Goal: Check status: Check status

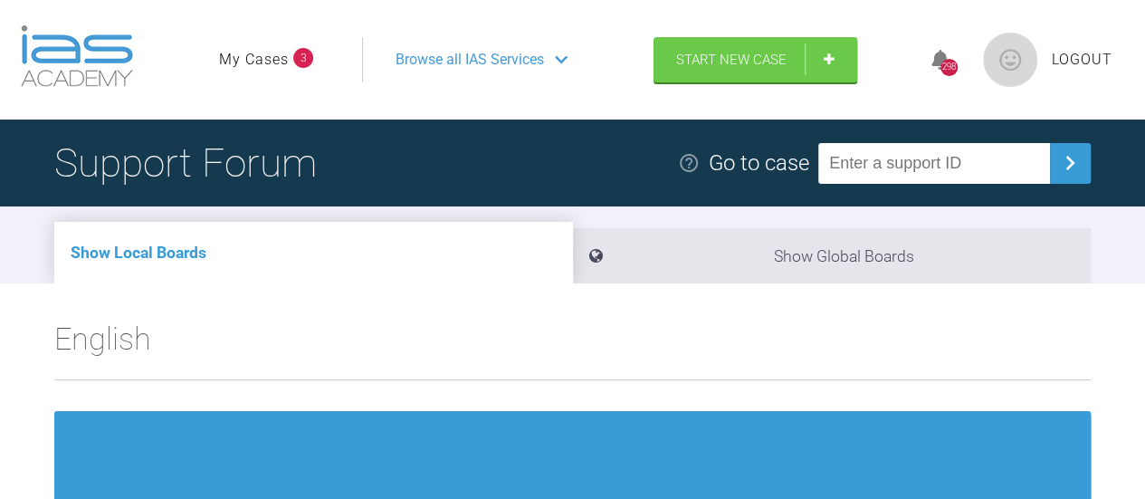
click at [778, 257] on li "Show Global Boards" at bounding box center [832, 255] width 519 height 55
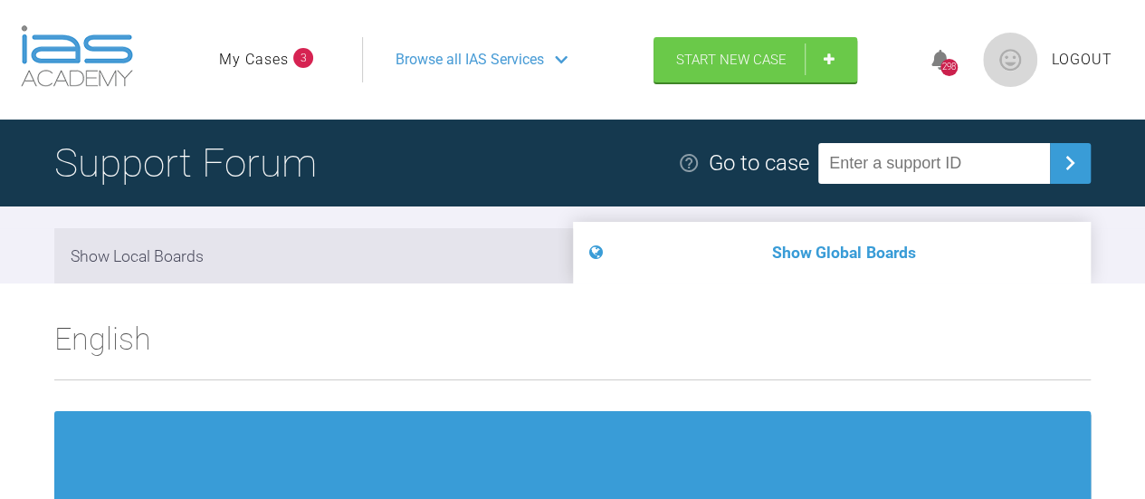
click at [267, 60] on link "My Cases" at bounding box center [254, 60] width 70 height 24
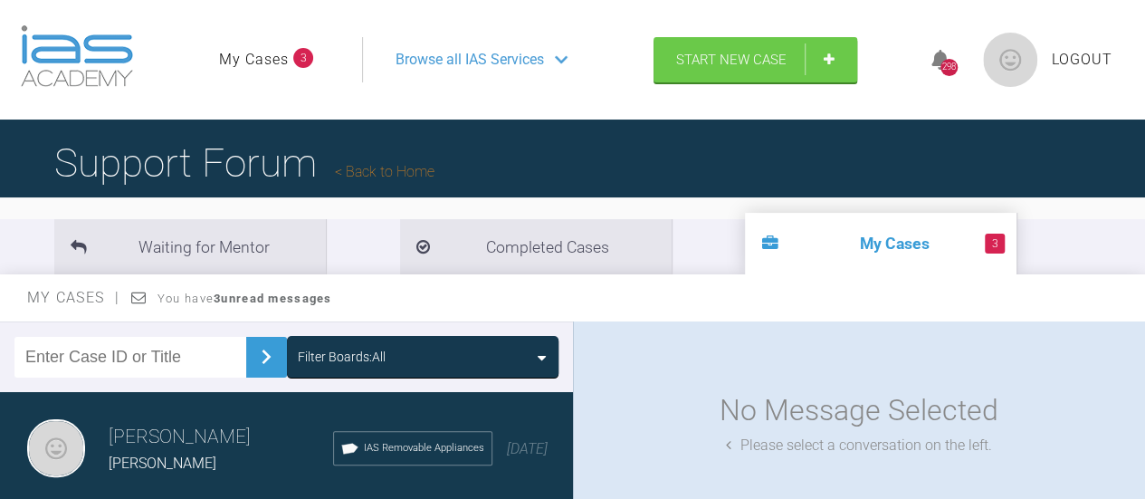
click at [745, 253] on li "3 My Cases" at bounding box center [880, 244] width 271 height 62
click at [761, 252] on icon at bounding box center [769, 244] width 16 height 16
click at [305, 300] on strong "3 unread messages" at bounding box center [273, 298] width 118 height 14
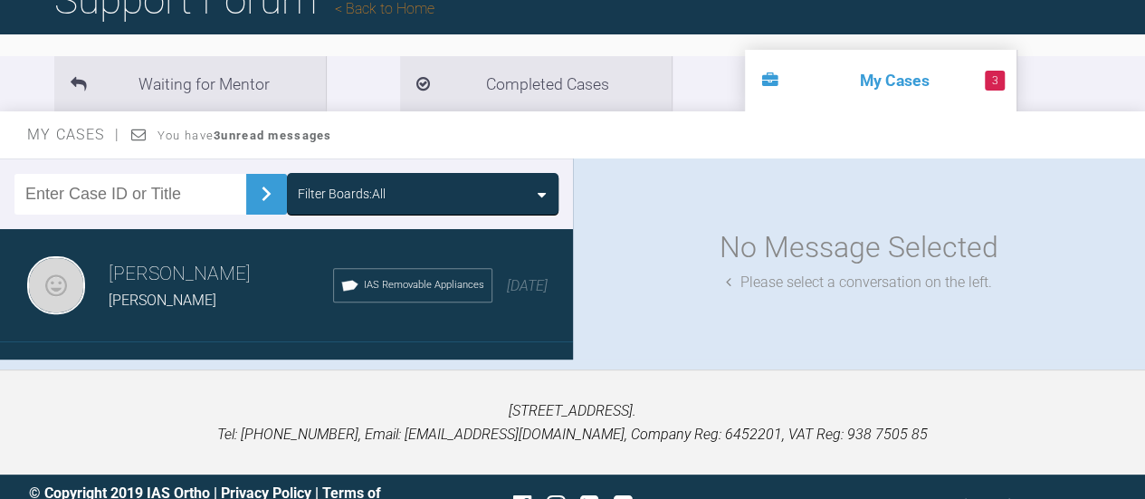
scroll to position [199, 0]
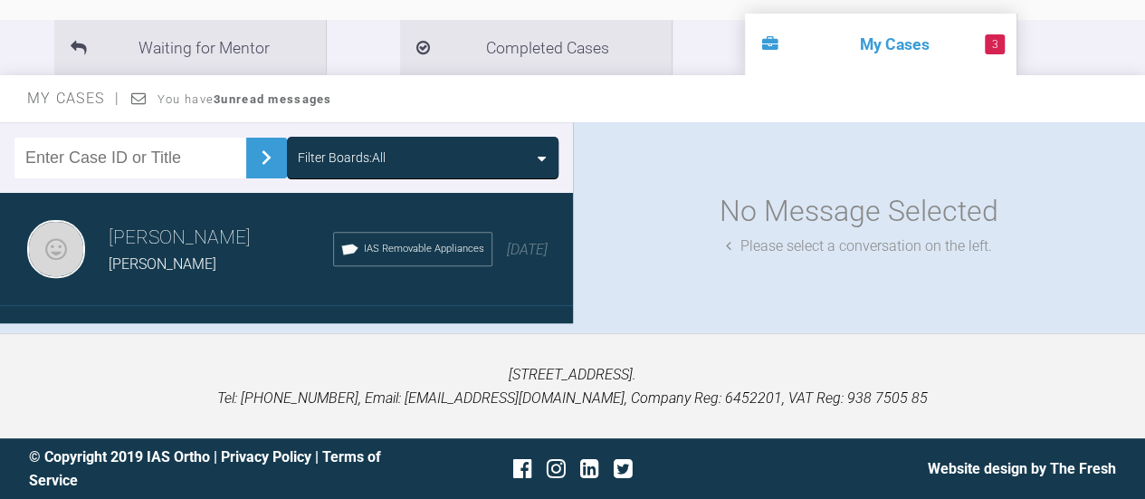
click at [185, 161] on input "text" at bounding box center [130, 158] width 232 height 41
click at [65, 101] on span "My Cases" at bounding box center [73, 98] width 93 height 17
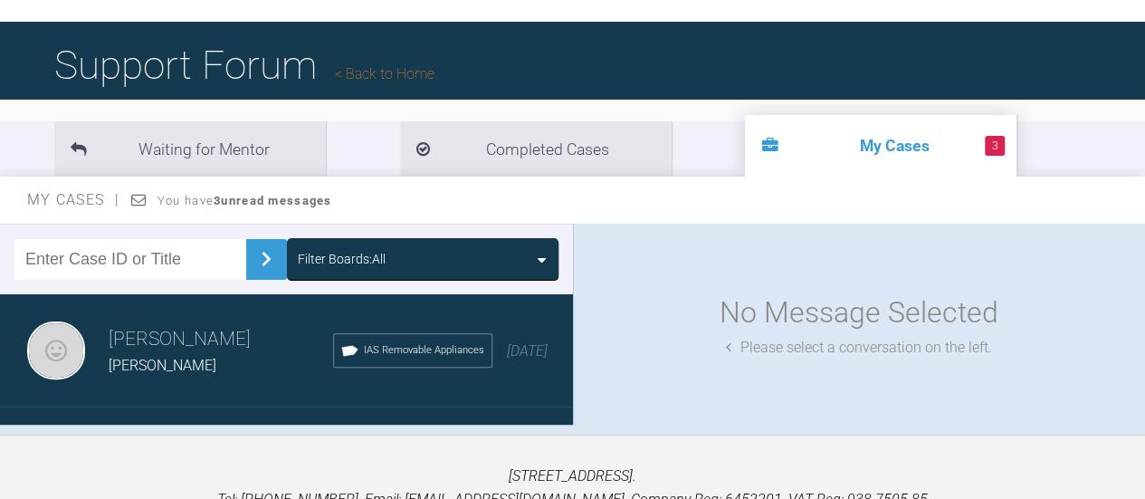
scroll to position [93, 0]
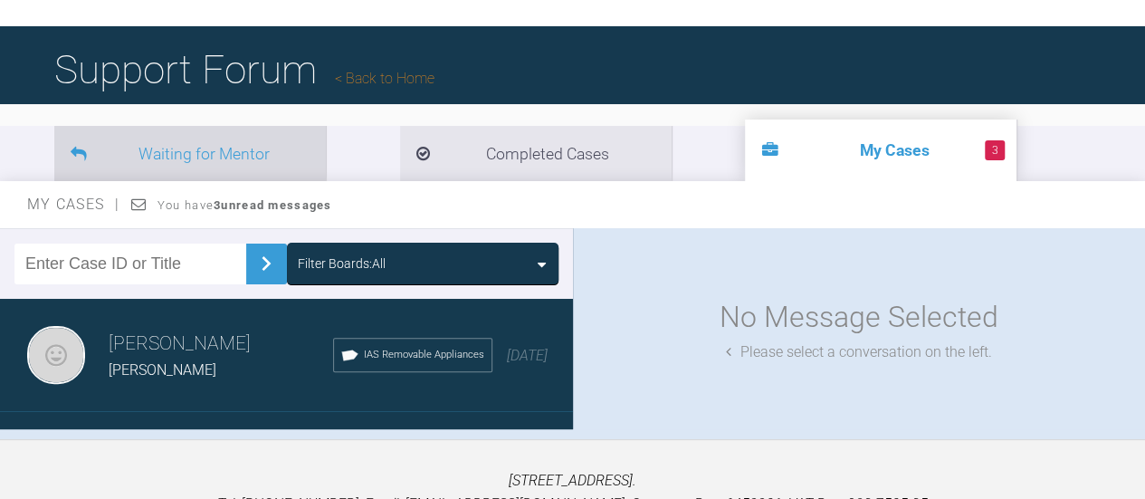
click at [205, 163] on li "Waiting for Mentor" at bounding box center [189, 153] width 271 height 55
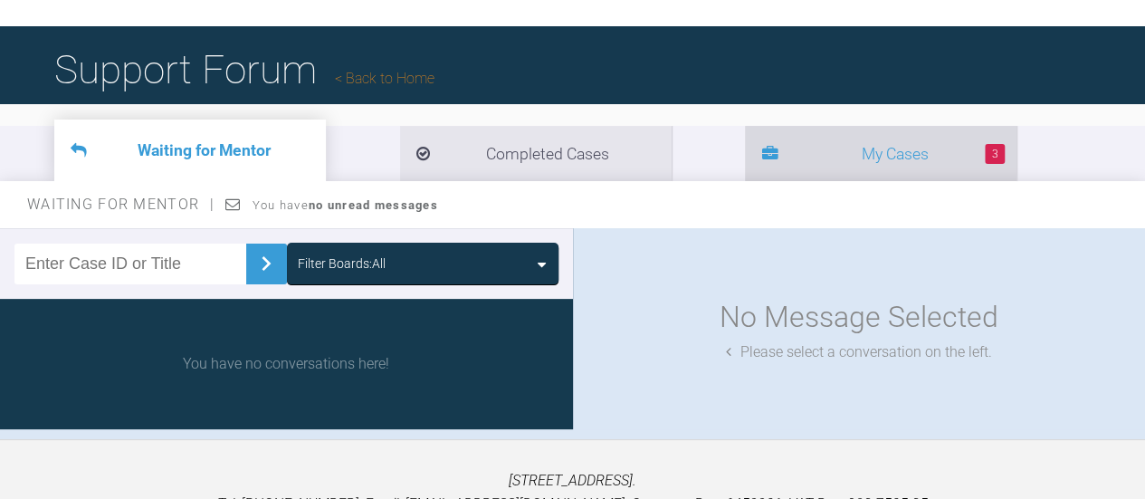
click at [745, 162] on li "3 My Cases" at bounding box center [880, 153] width 271 height 55
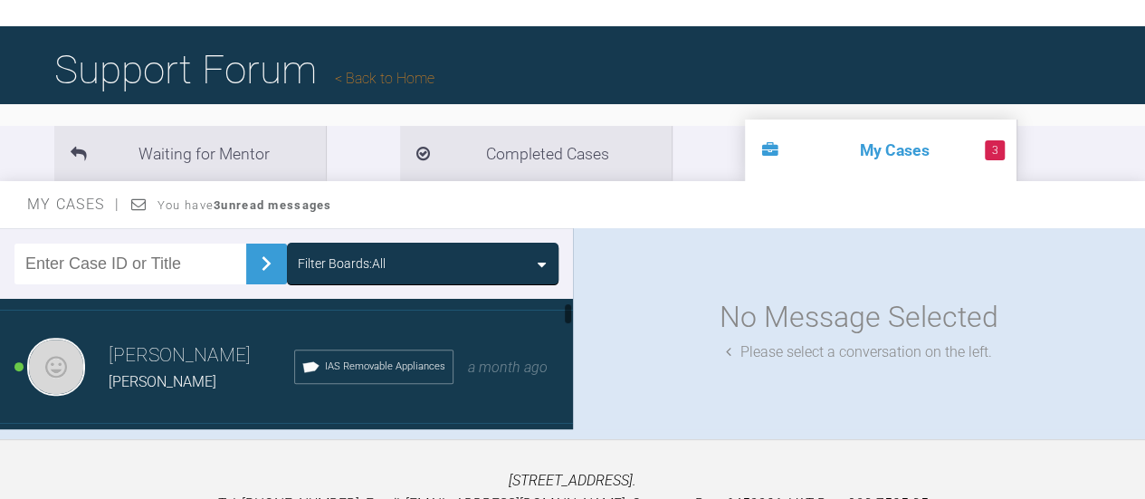
scroll to position [103, 0]
click at [185, 372] on span "Dan Comerford" at bounding box center [163, 379] width 108 height 17
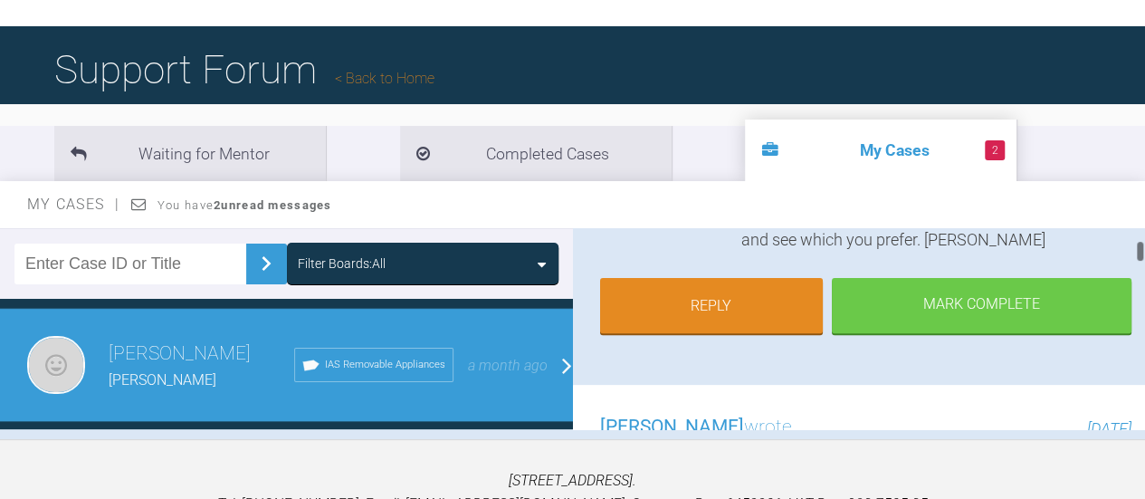
scroll to position [338, 0]
